Goal: Information Seeking & Learning: Learn about a topic

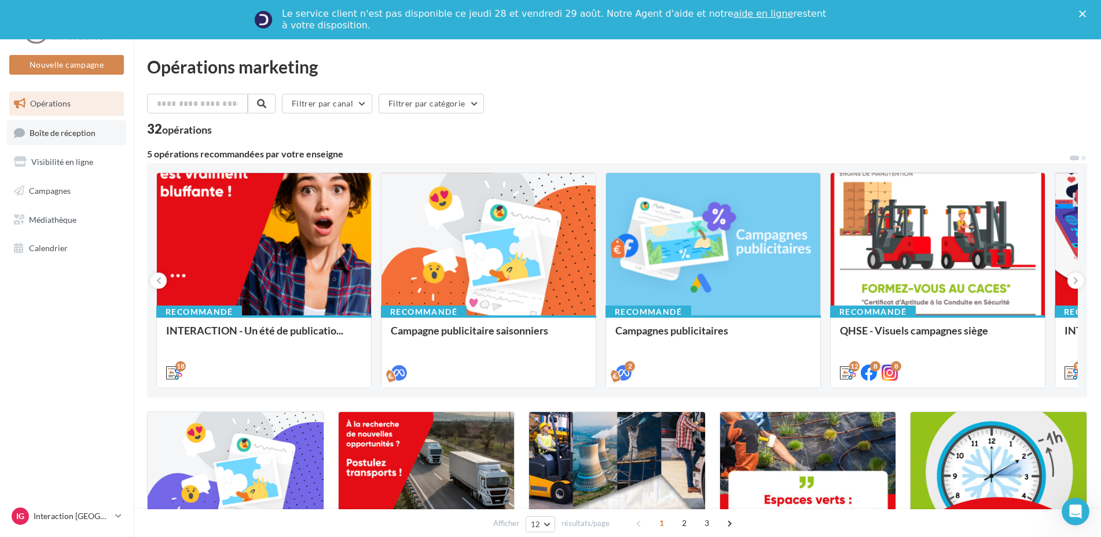
click at [39, 128] on span "Boîte de réception" at bounding box center [63, 132] width 66 height 10
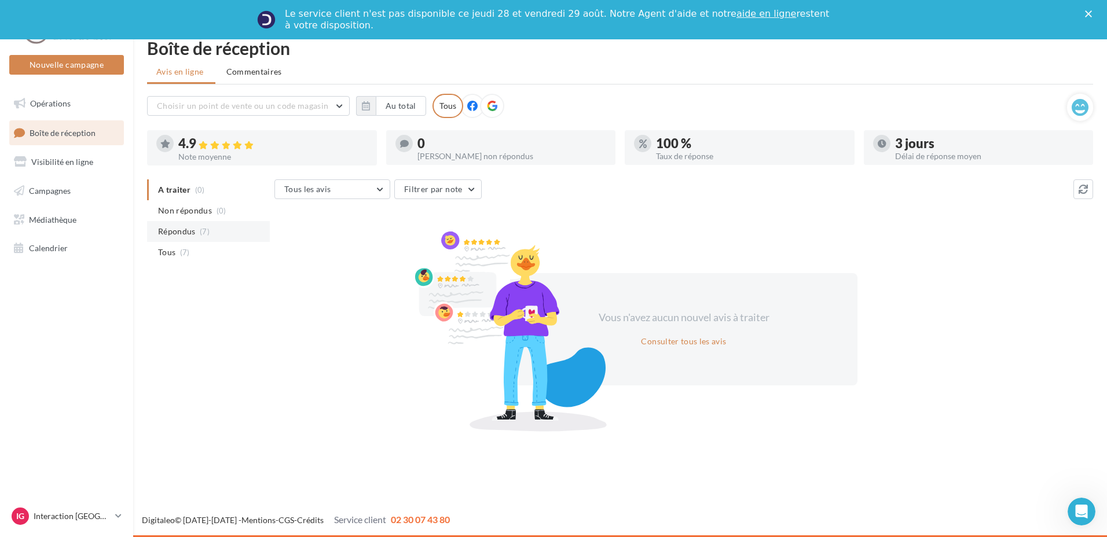
click at [175, 216] on li "Non répondus (0)" at bounding box center [208, 210] width 123 height 21
click at [181, 233] on span "Répondus" at bounding box center [177, 232] width 38 height 12
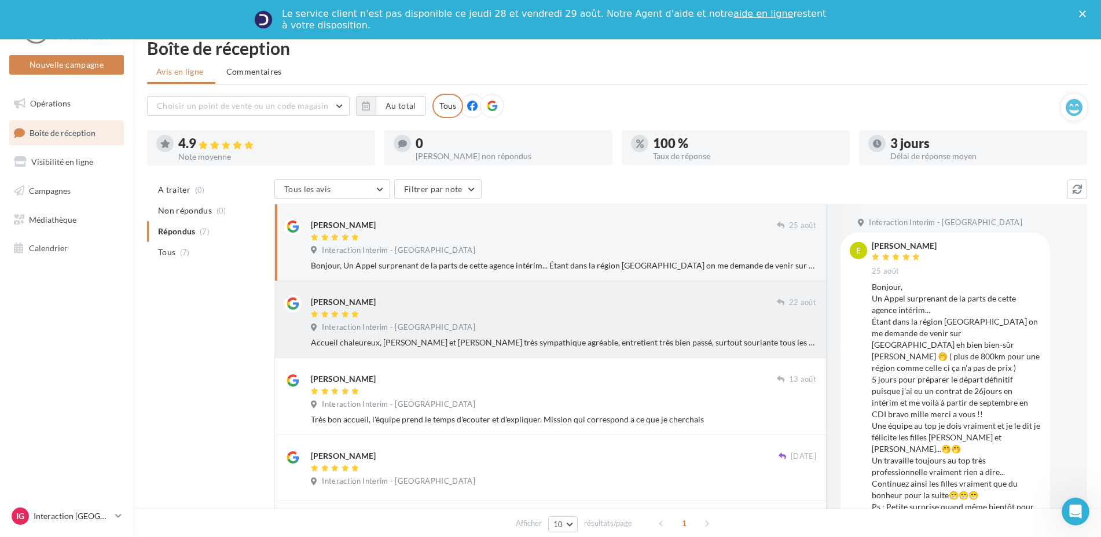
click at [541, 320] on div "[PERSON_NAME] [DATE] Interaction Interim - [GEOGRAPHIC_DATA] Accueil chaleureux…" at bounding box center [563, 321] width 505 height 53
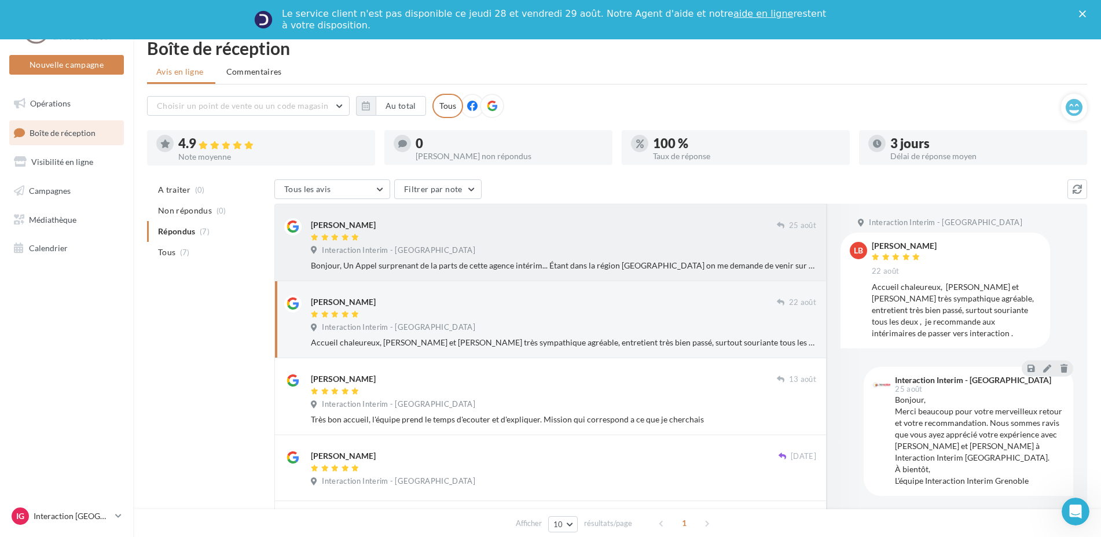
click at [614, 247] on div "Interaction Interim - [GEOGRAPHIC_DATA]" at bounding box center [563, 251] width 505 height 13
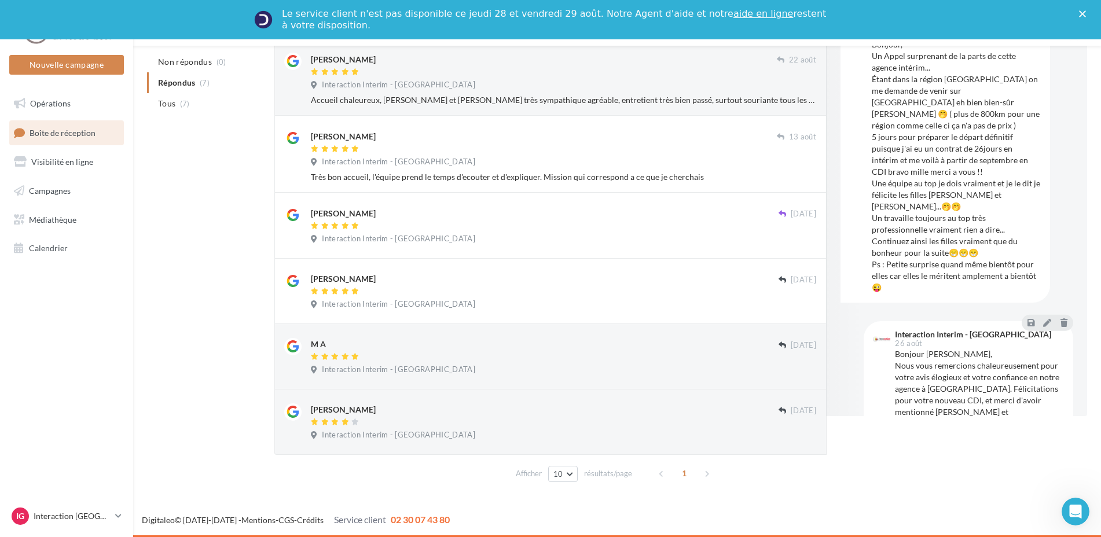
scroll to position [47, 0]
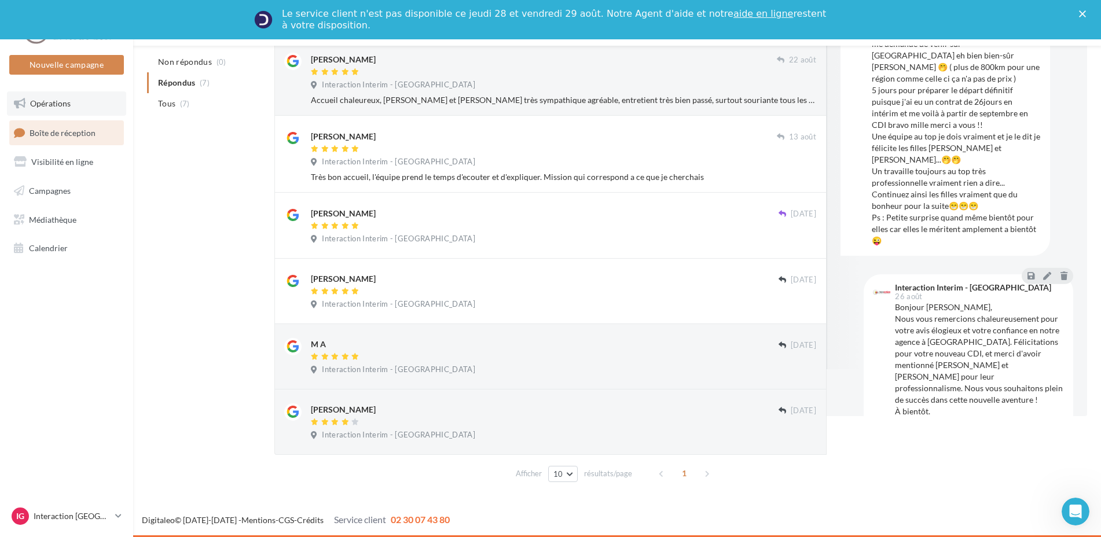
click at [81, 108] on link "Opérations" at bounding box center [66, 103] width 119 height 24
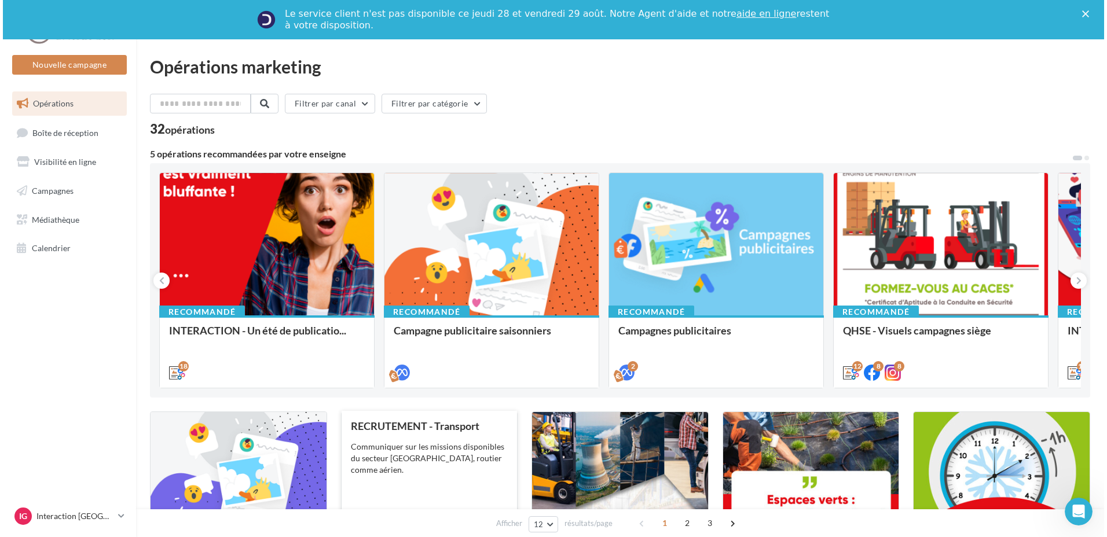
scroll to position [232, 0]
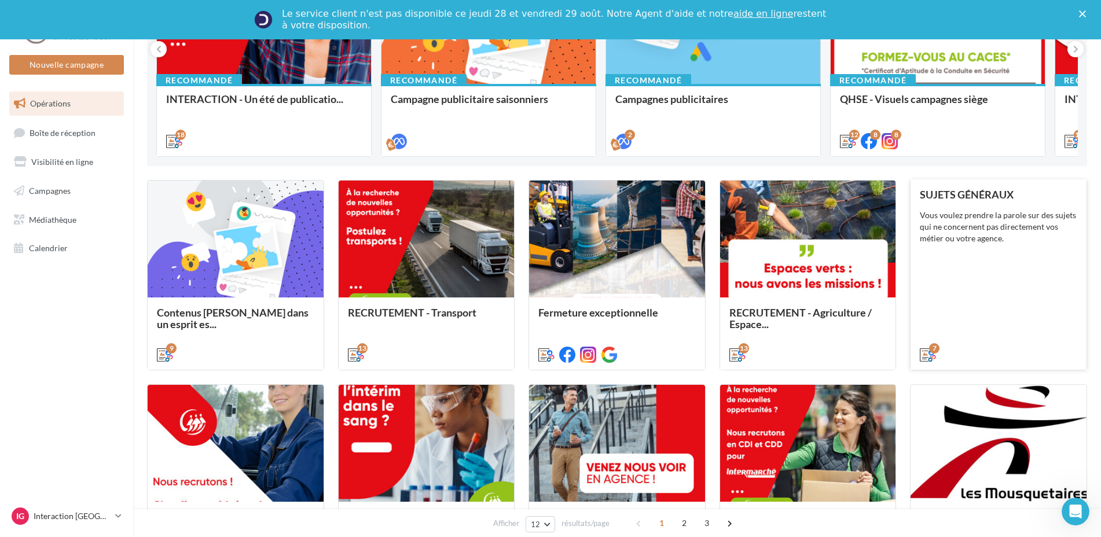
click at [965, 292] on div "SUJETS GÉNÉRAUX Vous voulez prendre la parole sur des sujets qui ne concernent …" at bounding box center [998, 274] width 157 height 171
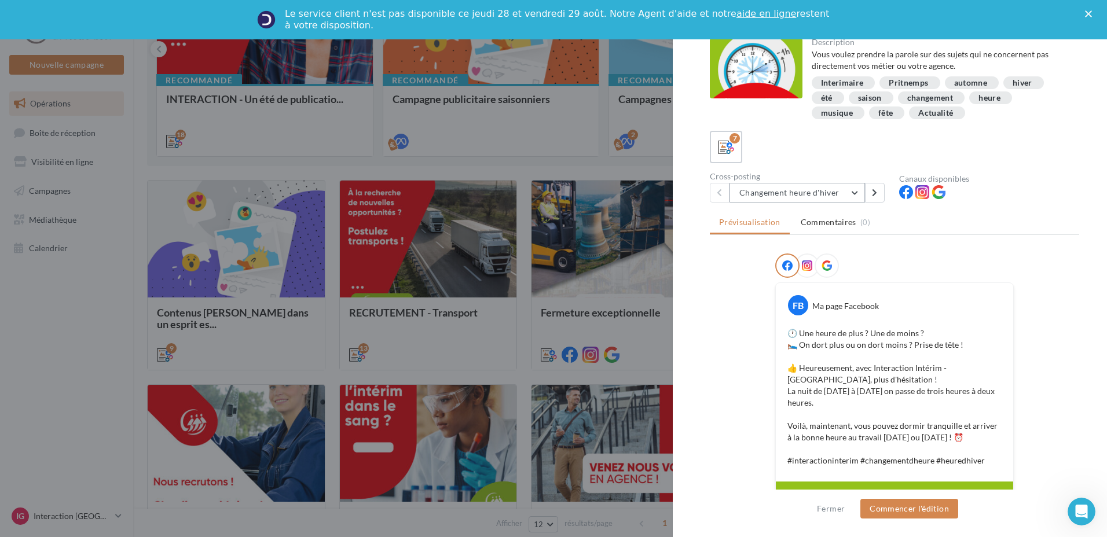
click at [847, 192] on button "Changement heure d'hiver" at bounding box center [796, 193] width 135 height 20
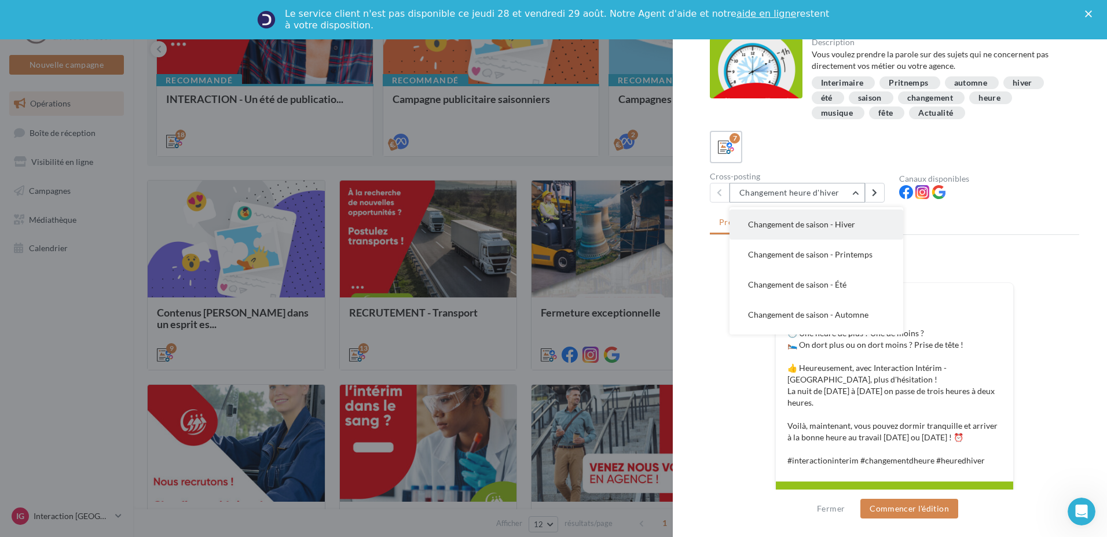
scroll to position [83, 0]
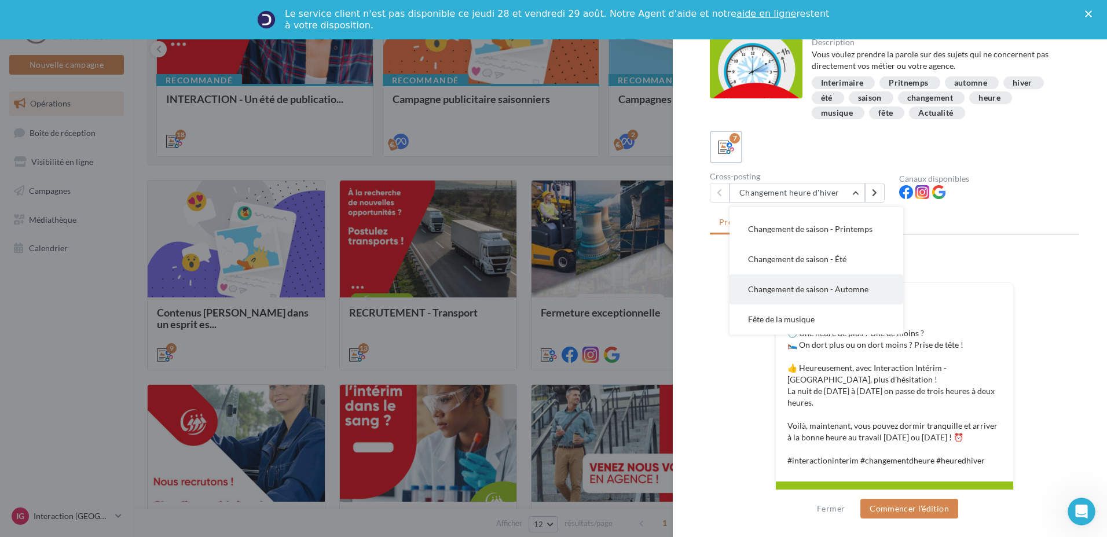
click at [785, 291] on span "Changement de saison - Automne" at bounding box center [808, 289] width 120 height 10
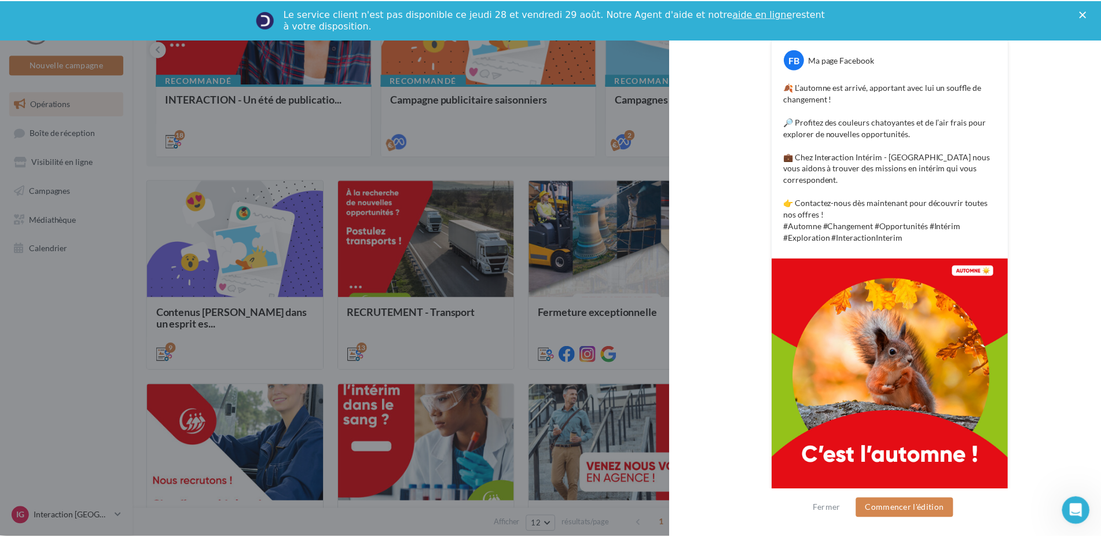
scroll to position [0, 0]
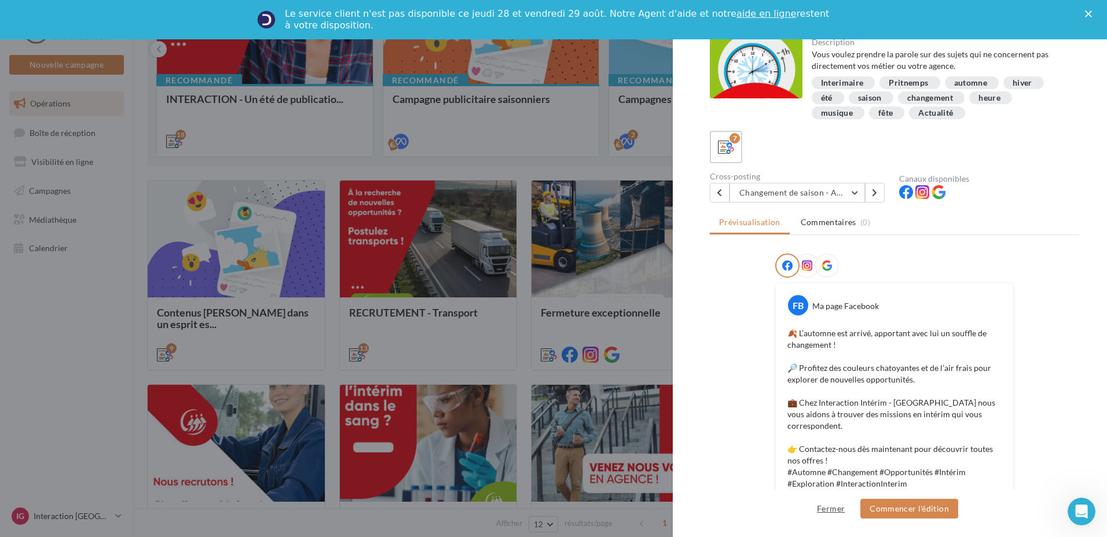
click at [828, 513] on button "Fermer" at bounding box center [830, 509] width 37 height 14
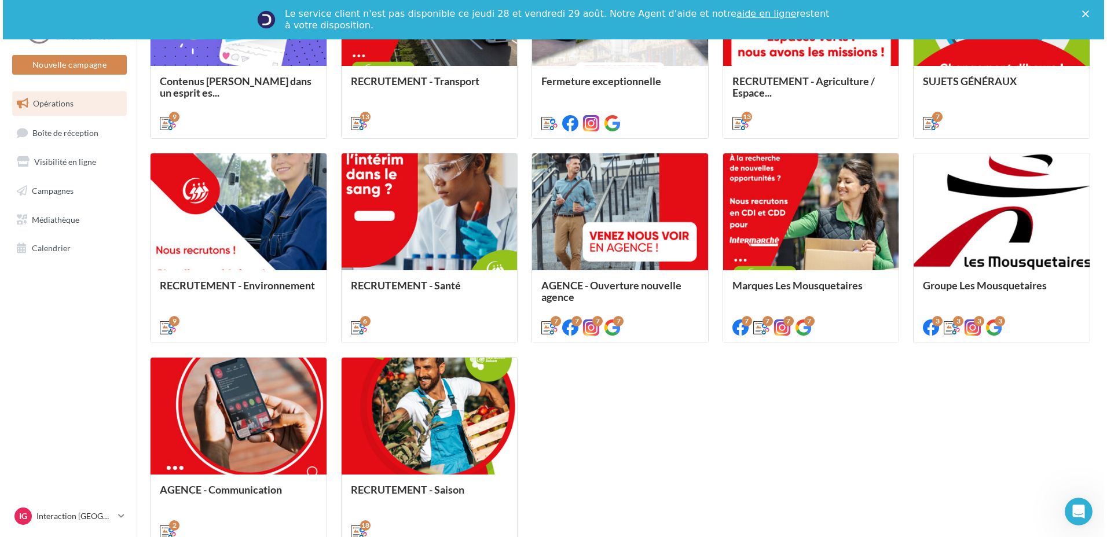
scroll to position [570, 0]
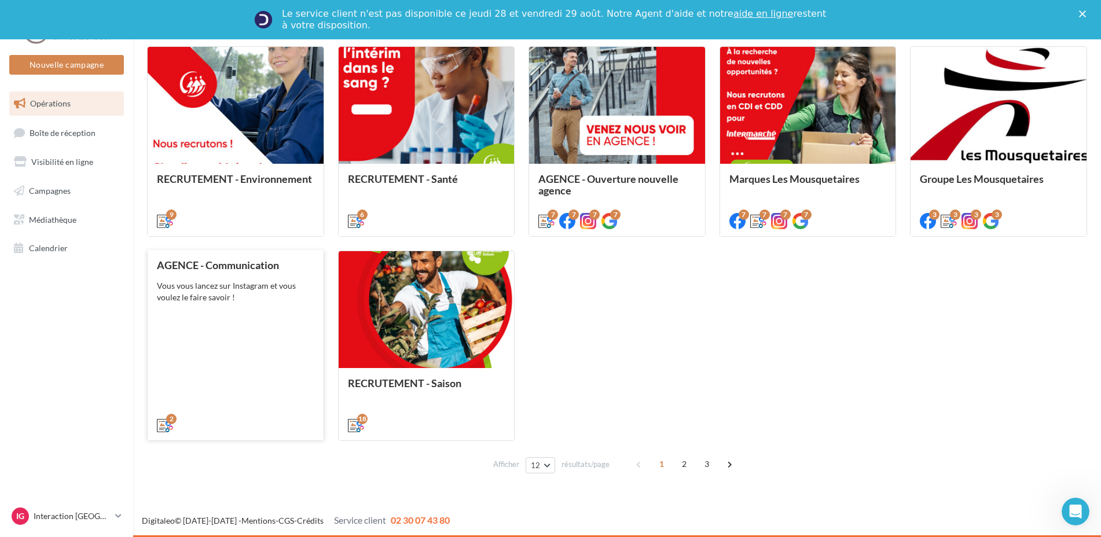
click at [235, 336] on div "AGENCE - Communication Vous vous lancez sur Instagram et vous voulez le faire s…" at bounding box center [235, 344] width 157 height 171
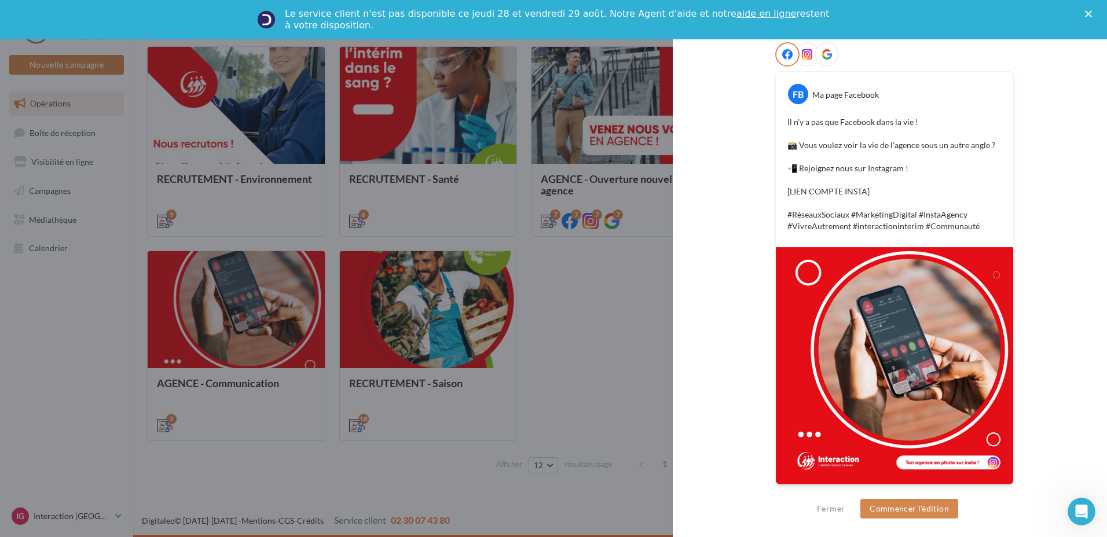
scroll to position [0, 0]
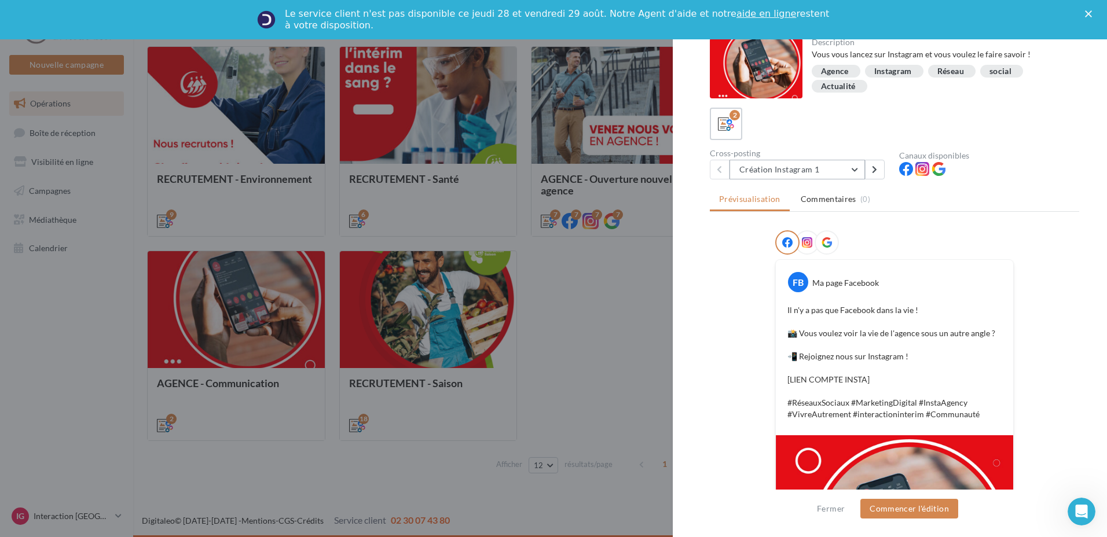
click at [855, 175] on button "Création Instagram 1" at bounding box center [796, 170] width 135 height 20
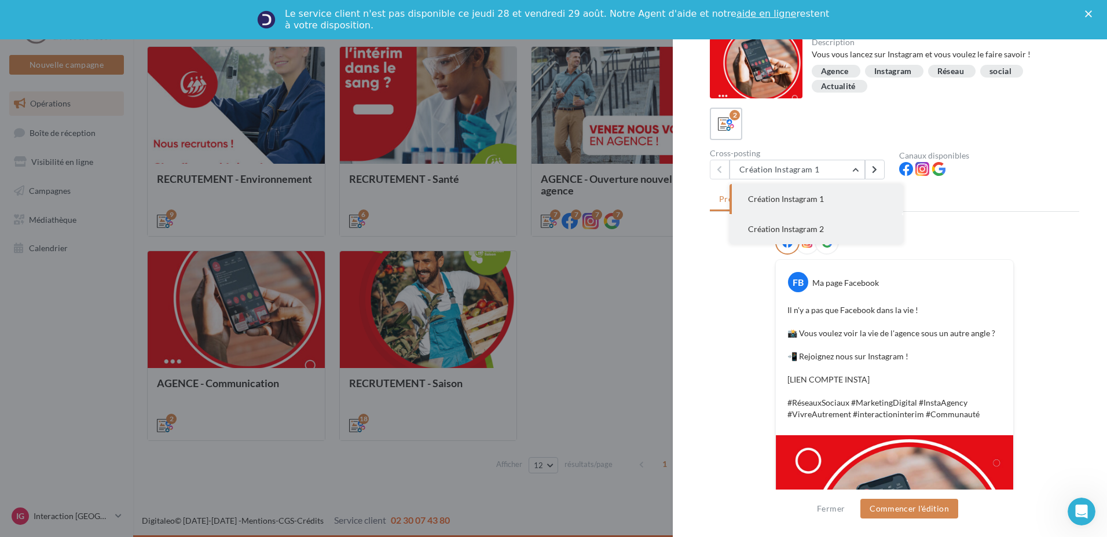
click at [818, 229] on span "Création Instagram 2" at bounding box center [786, 229] width 76 height 10
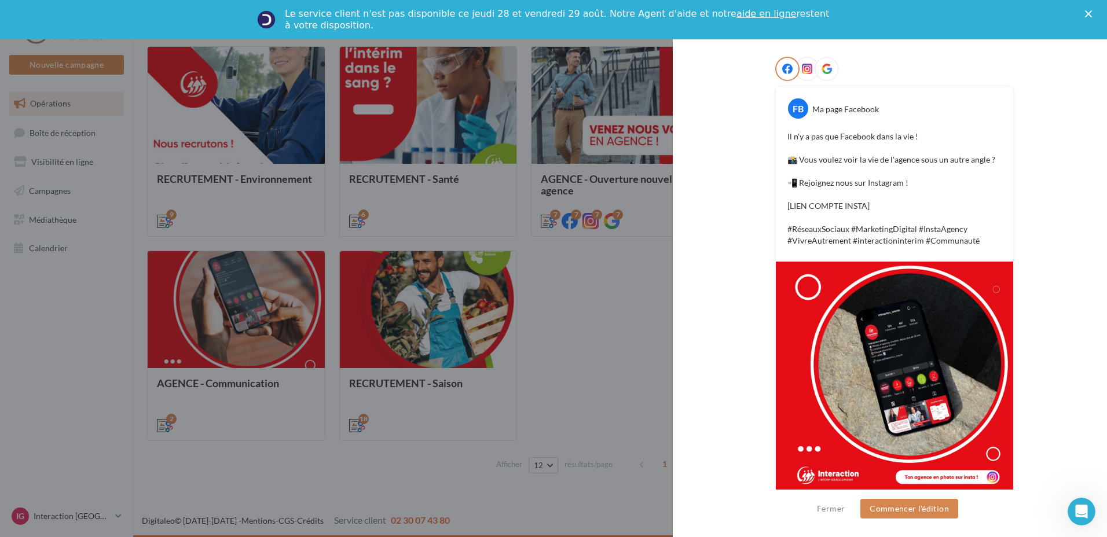
scroll to position [188, 0]
